Goal: Task Accomplishment & Management: Use online tool/utility

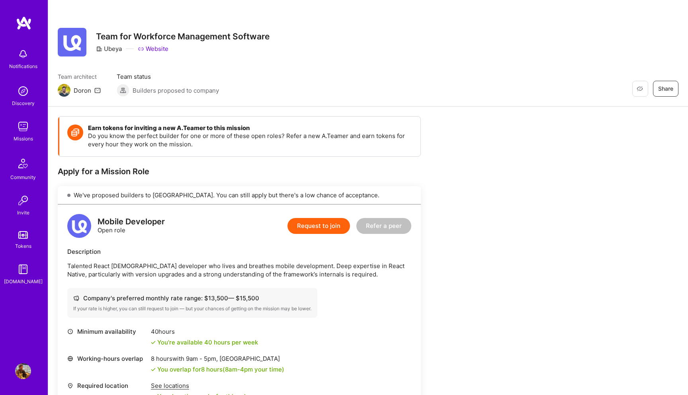
click at [17, 81] on div "Notifications Discovery Missions Community Invite Tokens [DOMAIN_NAME]" at bounding box center [24, 165] width 48 height 241
click at [20, 96] on img at bounding box center [23, 91] width 16 height 16
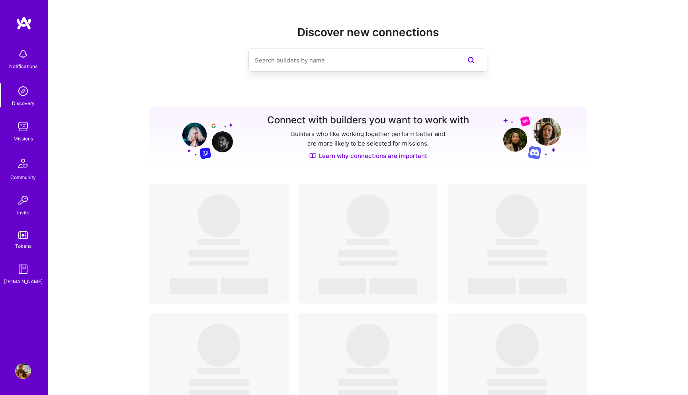
click at [19, 88] on img at bounding box center [23, 91] width 16 height 16
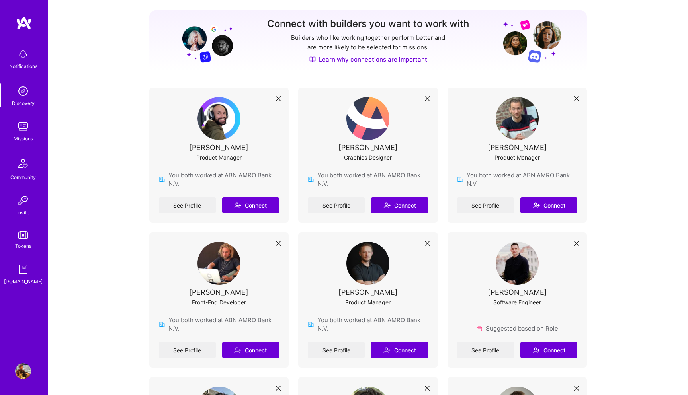
scroll to position [97, 0]
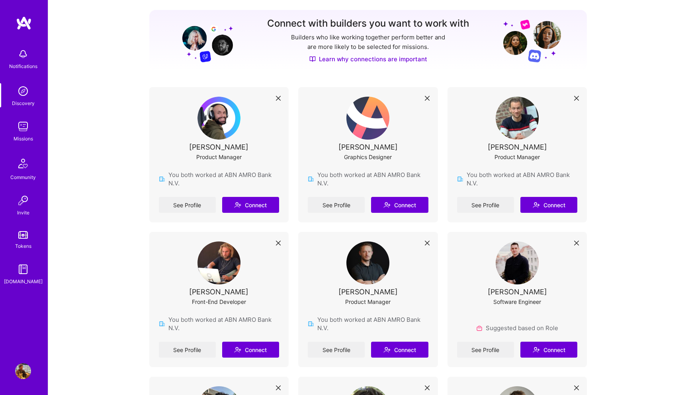
click at [20, 127] on img at bounding box center [23, 127] width 16 height 16
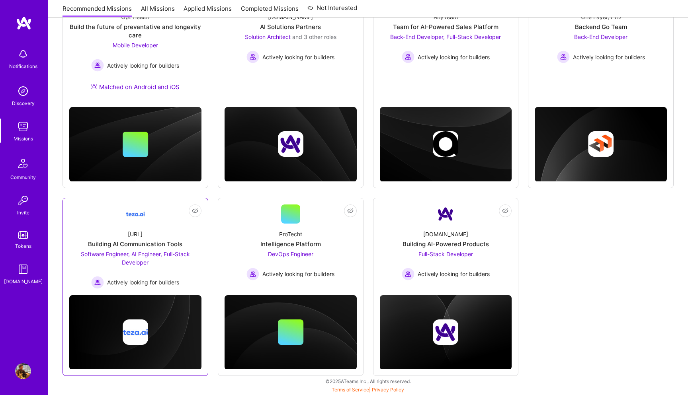
scroll to position [31, 0]
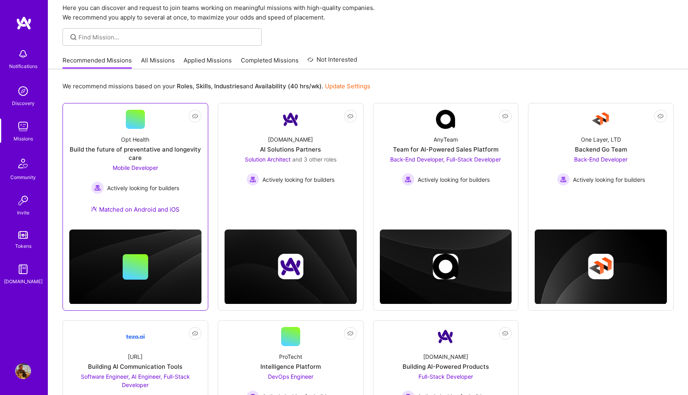
click at [160, 154] on div "Build the future of preventative and longevity care" at bounding box center [135, 153] width 132 height 17
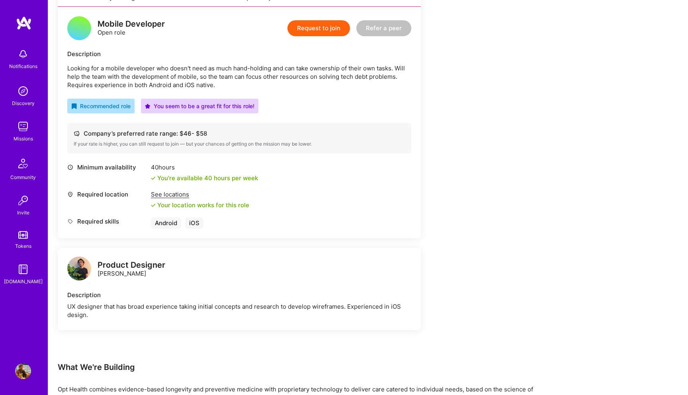
scroll to position [236, 0]
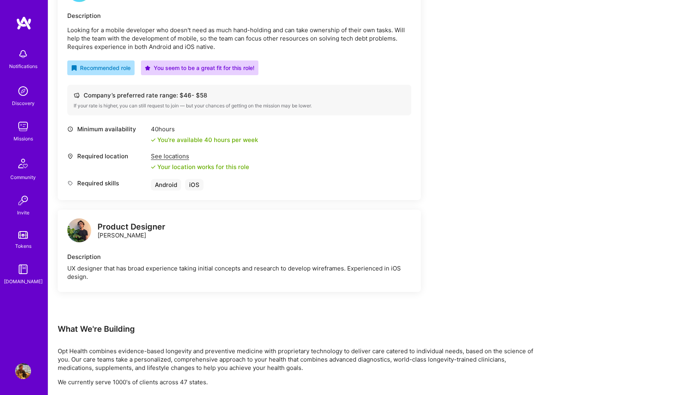
click at [198, 99] on div "Company’s preferred rate range: $ 46 - $ 58" at bounding box center [239, 95] width 331 height 8
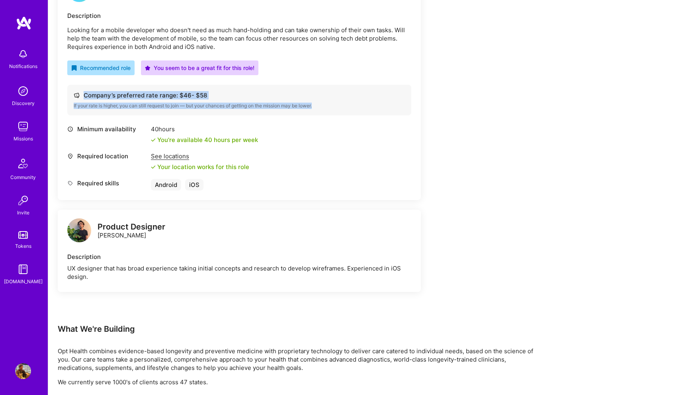
drag, startPoint x: 198, startPoint y: 99, endPoint x: 200, endPoint y: 103, distance: 4.1
click at [200, 103] on div "Company’s preferred rate range: $ 46 - $ 58 If your rate is higher, you can sti…" at bounding box center [239, 100] width 344 height 31
click at [200, 103] on div "If your rate is higher, you can still request to join — but your chances of get…" at bounding box center [239, 106] width 331 height 6
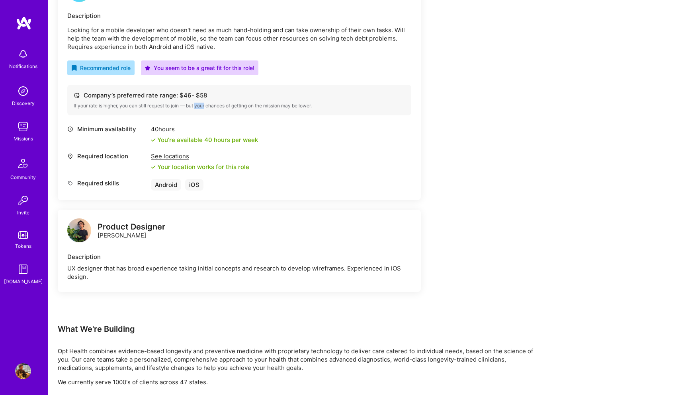
click at [200, 103] on div "If your rate is higher, you can still request to join — but your chances of get…" at bounding box center [239, 106] width 331 height 6
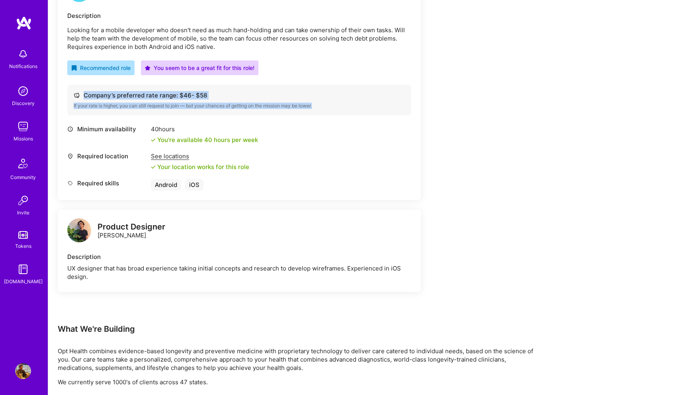
drag, startPoint x: 200, startPoint y: 103, endPoint x: 199, endPoint y: 94, distance: 9.3
click at [199, 94] on div "Company’s preferred rate range: $ 46 - $ 58 If your rate is higher, you can sti…" at bounding box center [239, 100] width 344 height 31
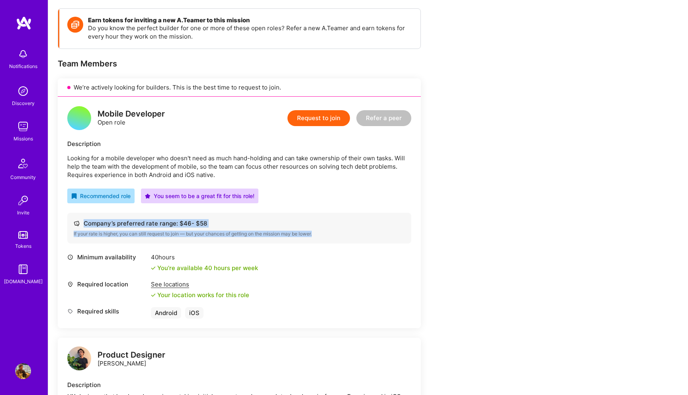
scroll to position [57, 0]
